Goal: Navigation & Orientation: Find specific page/section

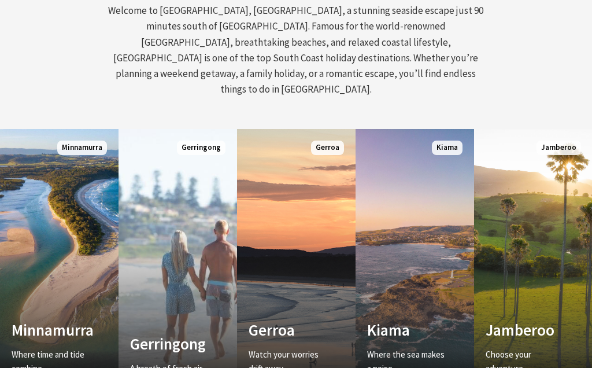
scroll to position [538, 0]
click at [424, 245] on link "Custom Image Used Kiama Where the sea makes a noise Read More Kiama" at bounding box center [415, 267] width 119 height 278
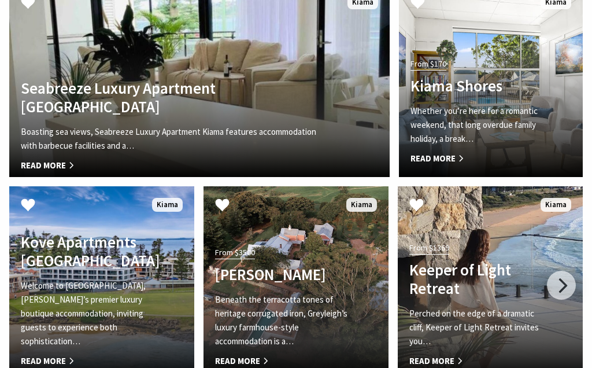
scroll to position [2737, 0]
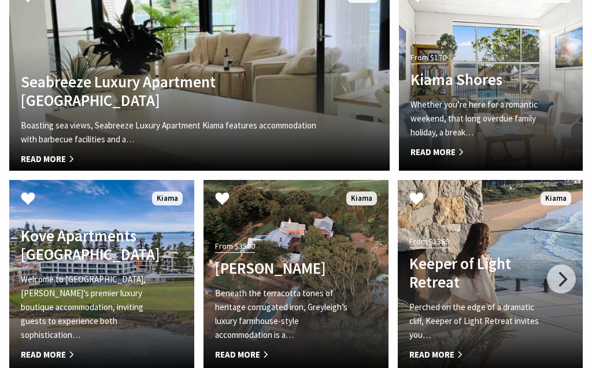
click at [151, 226] on h4 "Kove Apartments [GEOGRAPHIC_DATA]" at bounding box center [88, 245] width 134 height 38
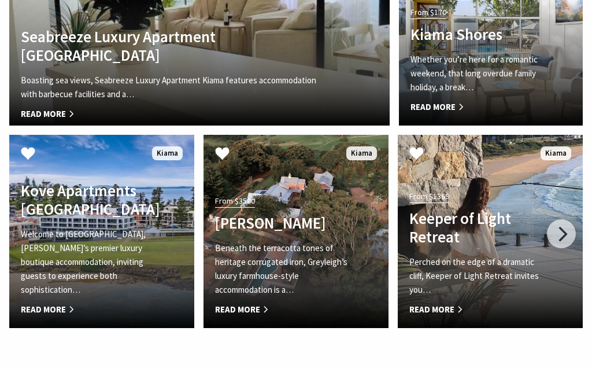
click at [139, 227] on p "Welcome to Kove, Kiama’s premier luxury boutique accommodation, inviting guests…" at bounding box center [88, 261] width 134 height 69
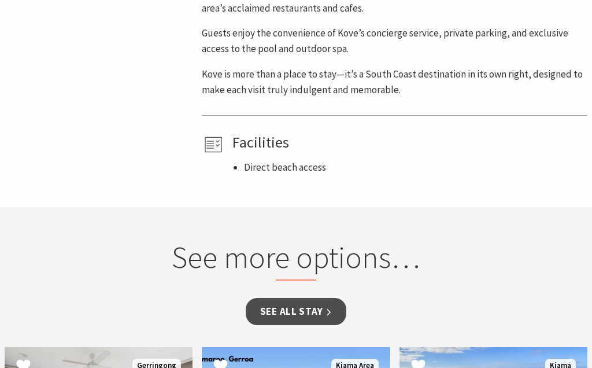
scroll to position [863, 0]
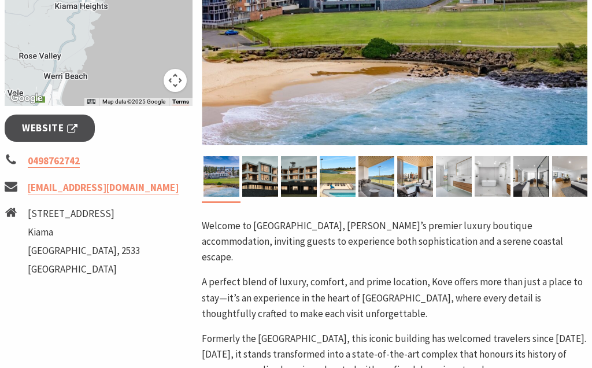
scroll to position [361, 0]
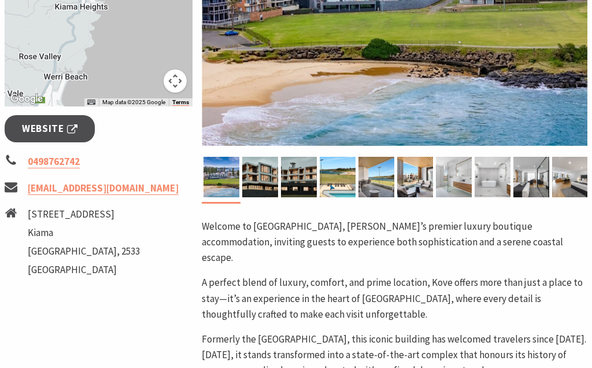
click at [435, 223] on p "Welcome to [GEOGRAPHIC_DATA], [PERSON_NAME]’s premier luxury boutique accommoda…" at bounding box center [395, 242] width 386 height 47
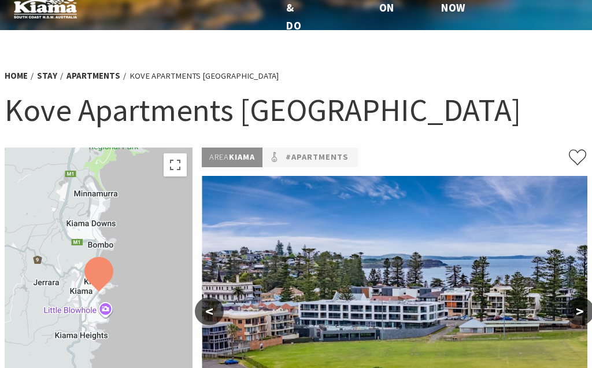
scroll to position [0, 0]
